Goal: Task Accomplishment & Management: Manage account settings

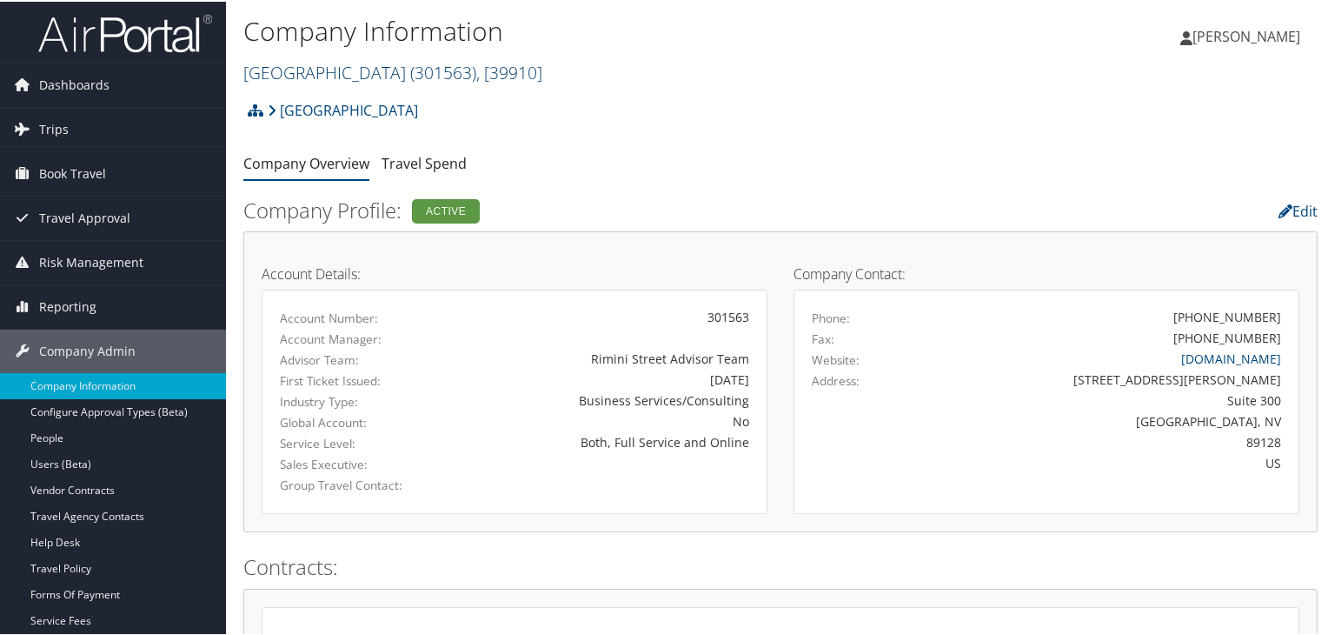
click at [336, 69] on link "[GEOGRAPHIC_DATA] ( 301563 ) , [ 39910 ]" at bounding box center [392, 70] width 299 height 23
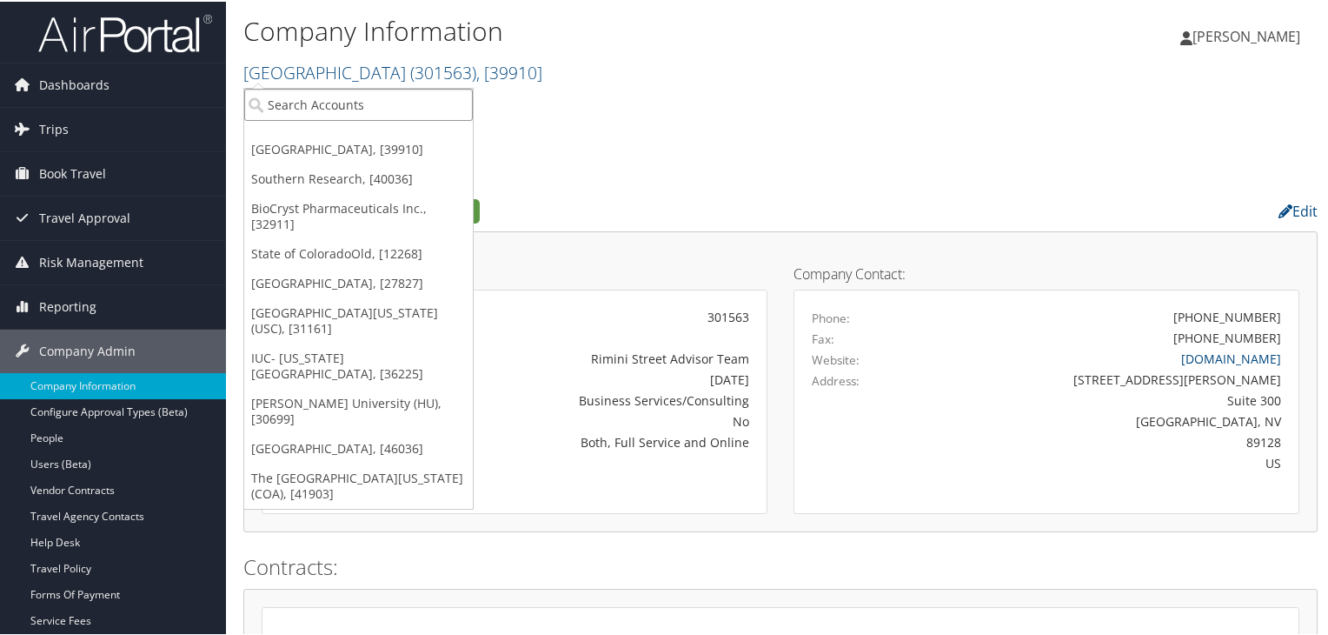
click at [341, 104] on input "search" at bounding box center [358, 103] width 229 height 32
paste input "Registry Partners"
type input "Registry Partners"
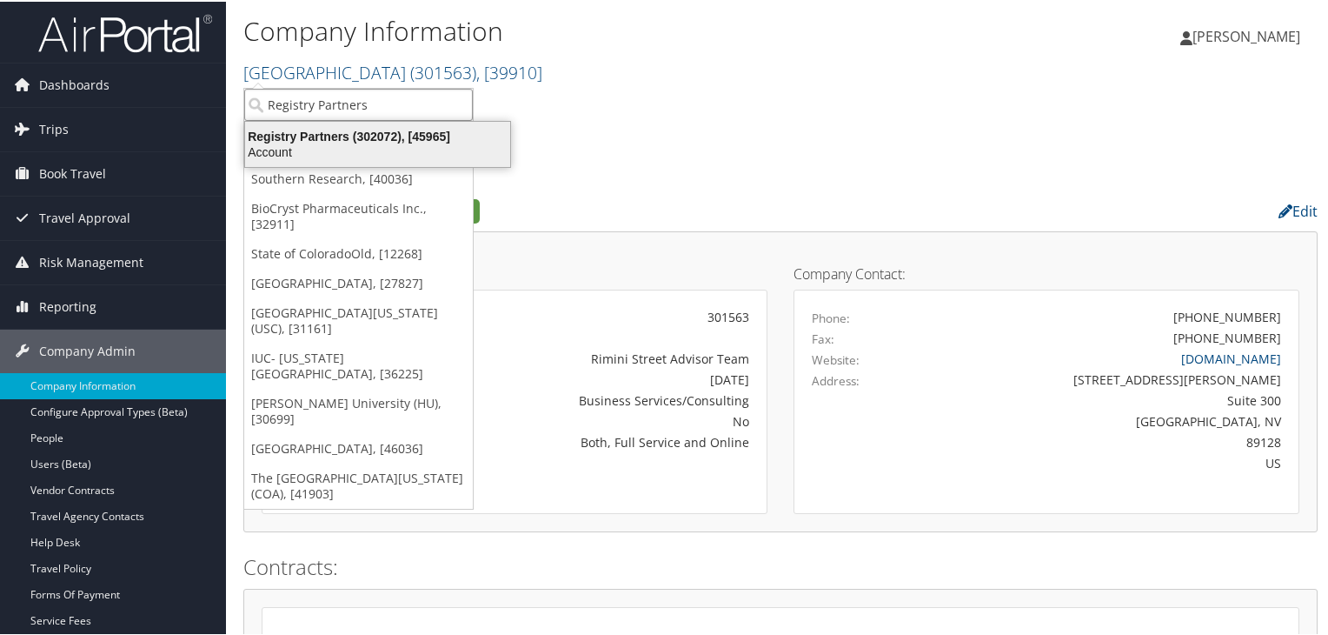
click at [348, 140] on div "Registry Partners (302072), [45965]" at bounding box center [378, 135] width 286 height 16
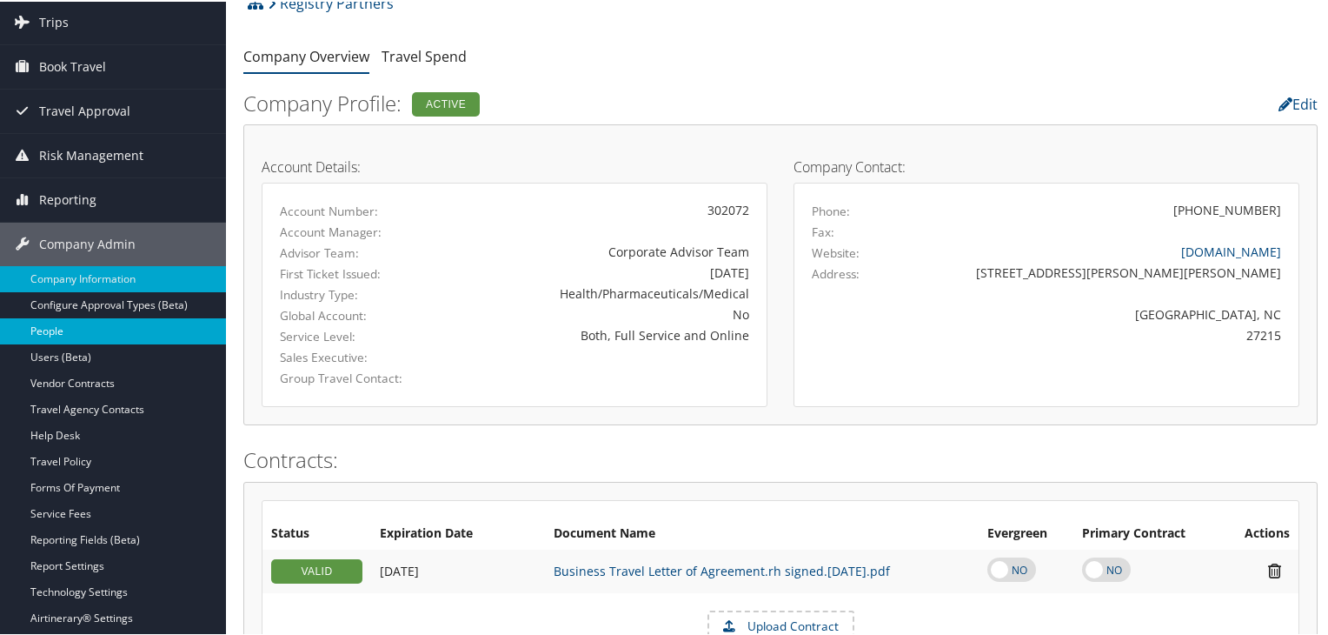
scroll to position [174, 0]
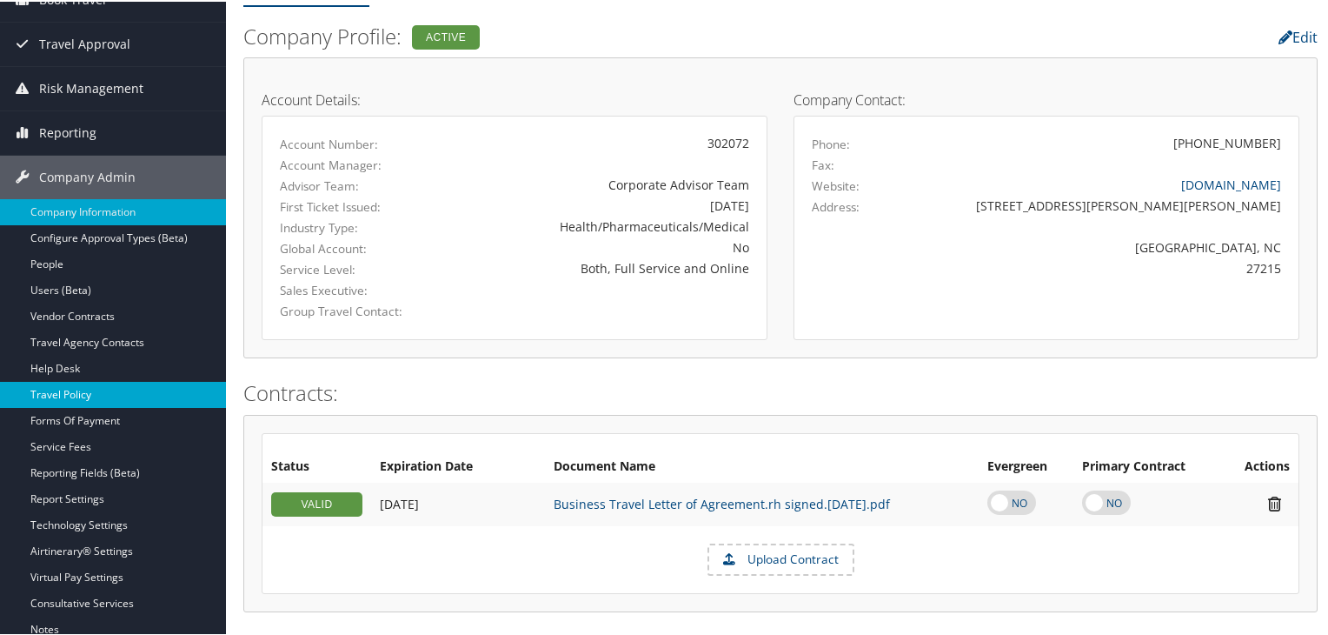
click at [81, 385] on link "Travel Policy" at bounding box center [113, 393] width 226 height 26
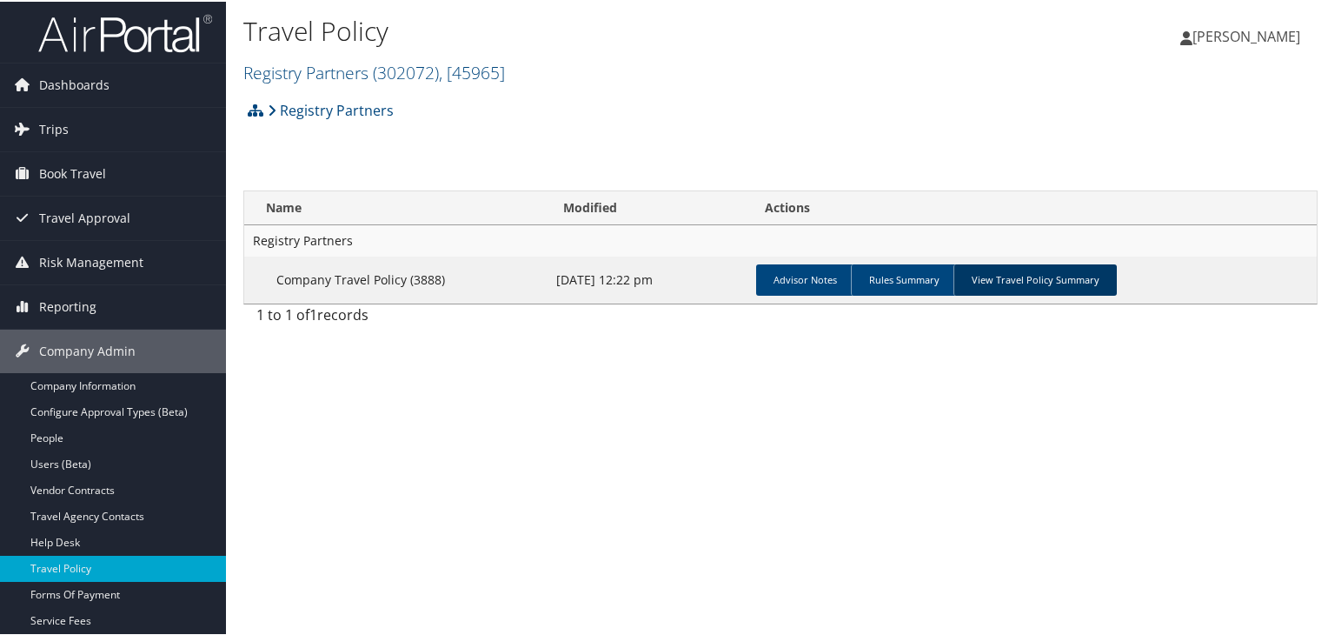
click at [1074, 287] on link "View Travel Policy Summary" at bounding box center [1035, 278] width 163 height 31
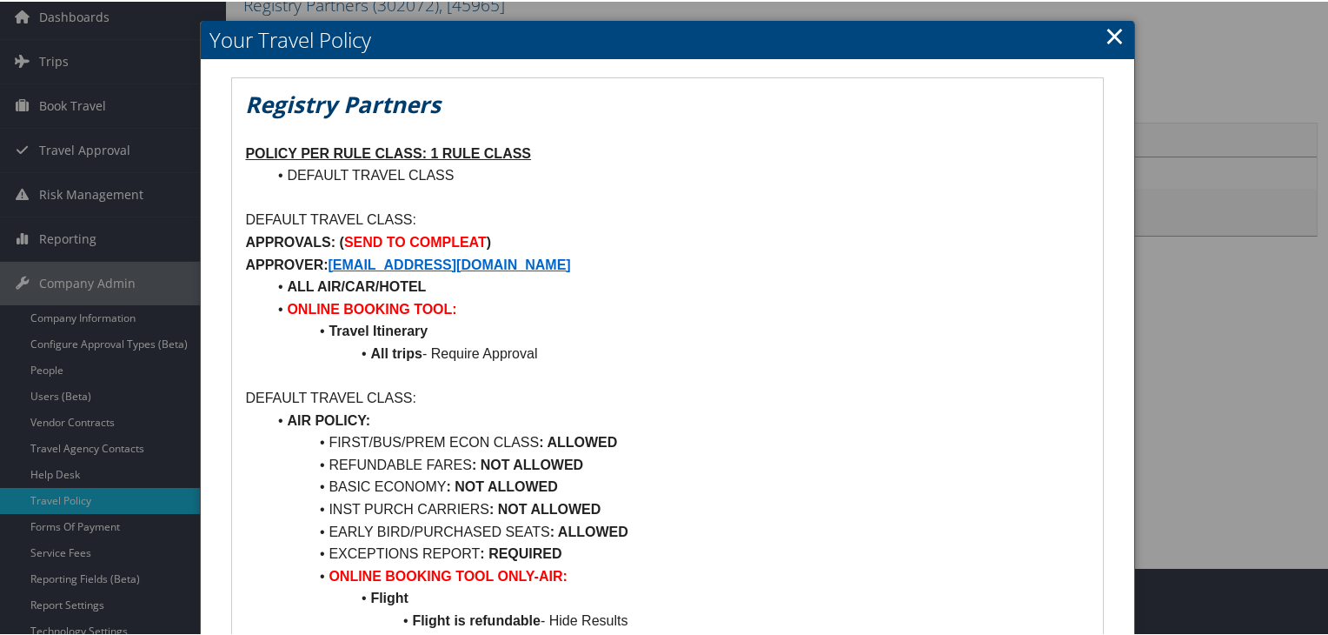
scroll to position [59, 0]
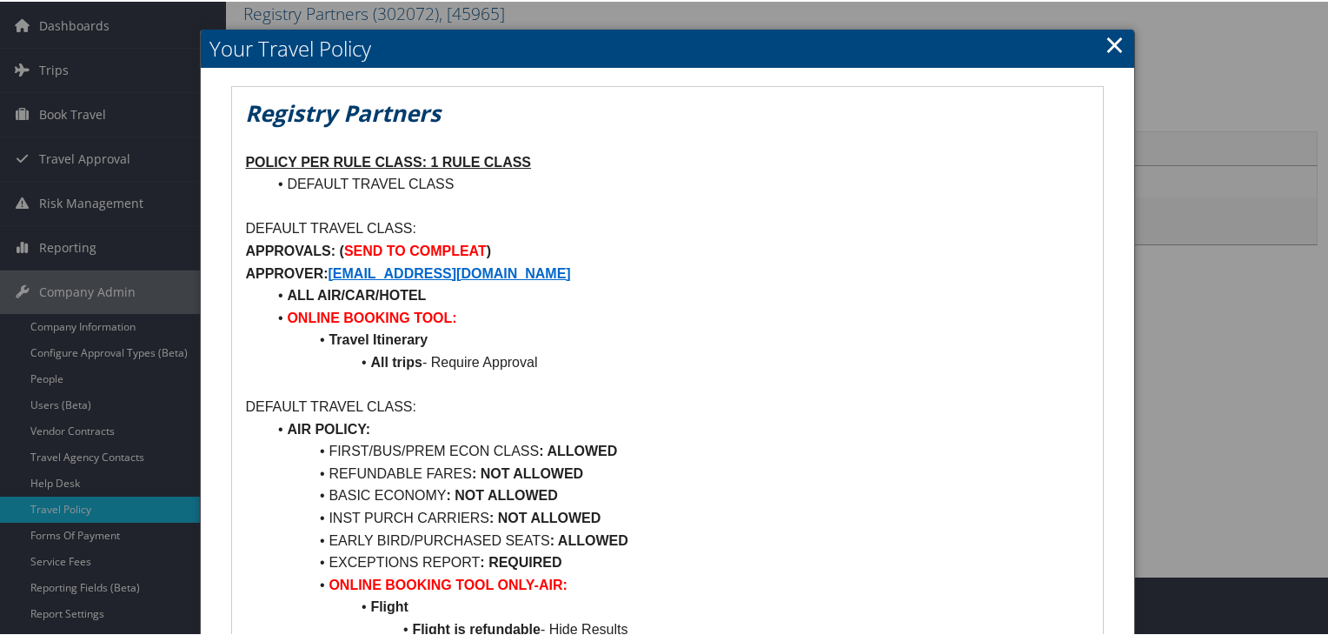
click at [1107, 39] on link "×" at bounding box center [1115, 42] width 20 height 35
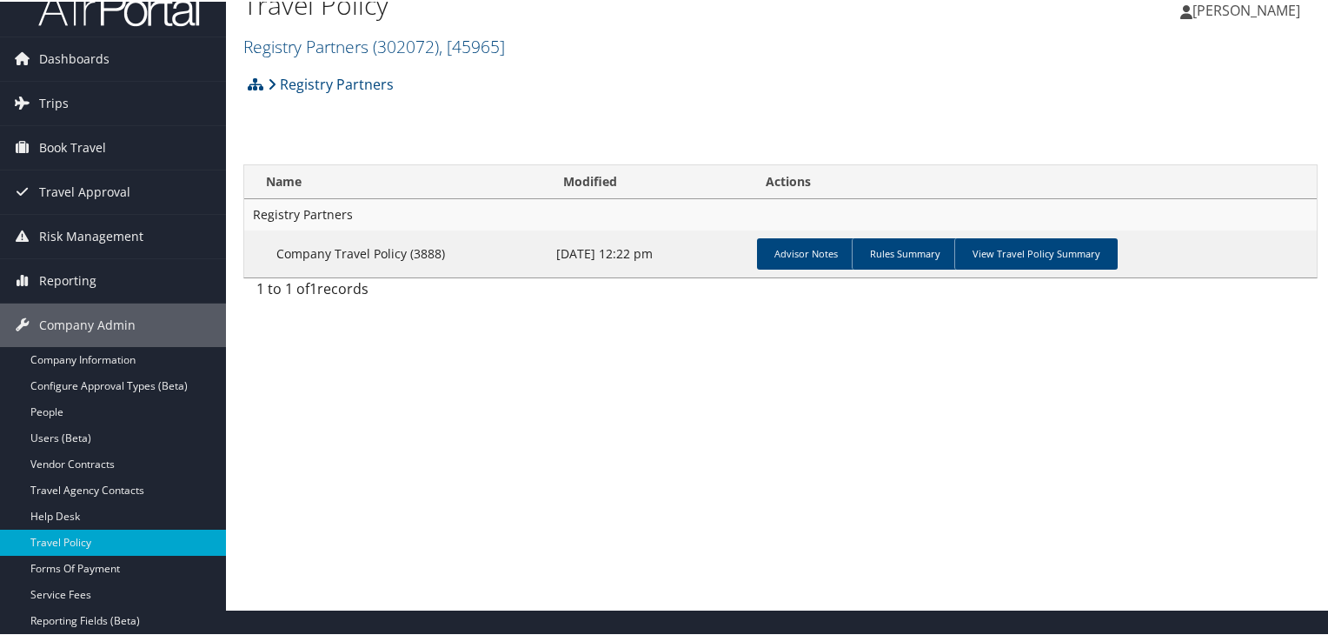
scroll to position [0, 0]
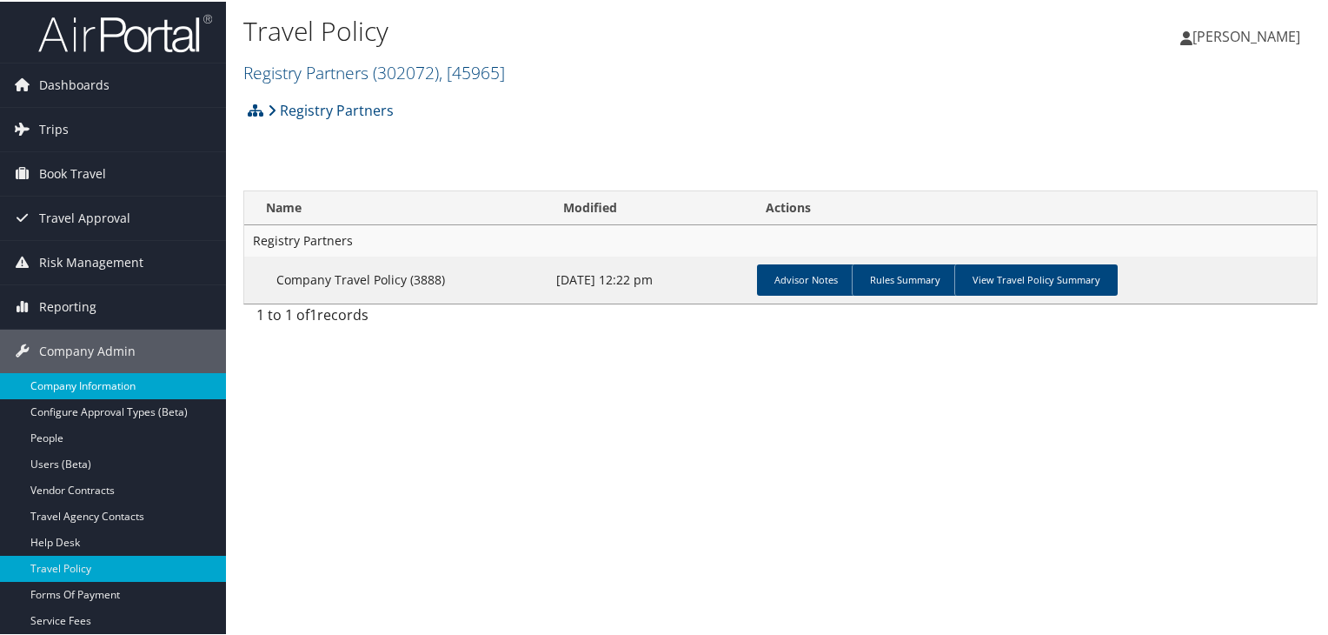
click at [88, 376] on link "Company Information" at bounding box center [113, 384] width 226 height 26
